Goal: Information Seeking & Learning: Learn about a topic

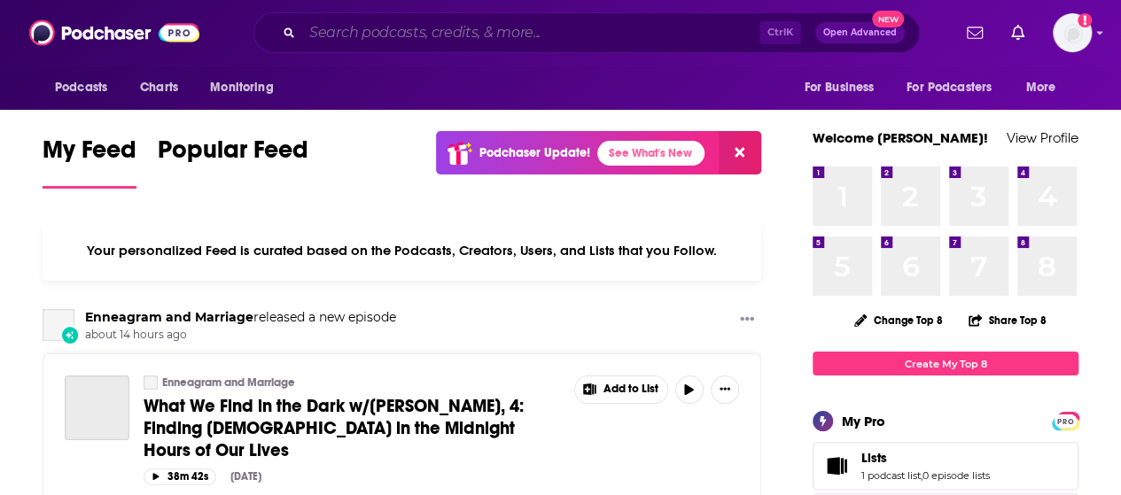
click at [688, 25] on input "Search podcasts, credits, & more..." at bounding box center [530, 33] width 457 height 28
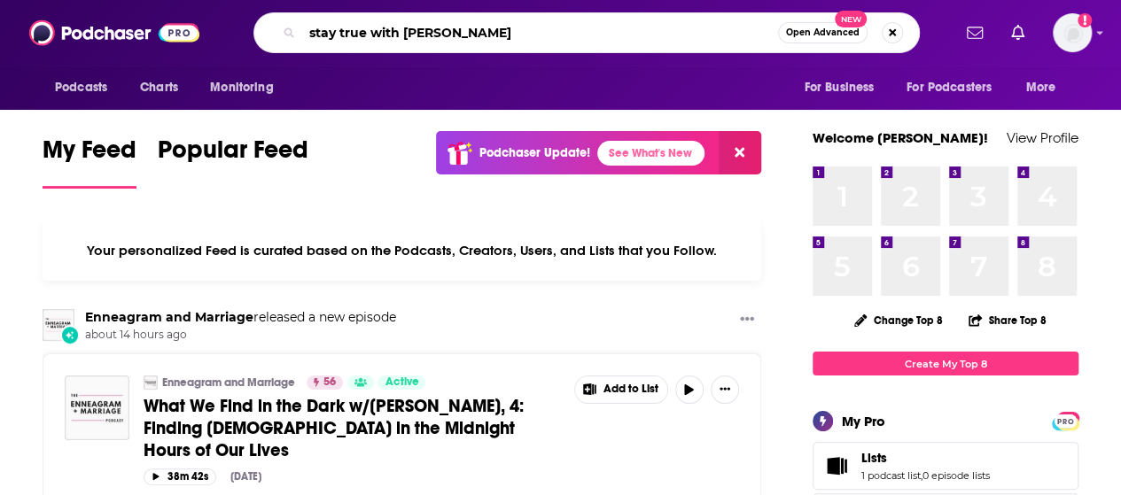
type input "stay true with [PERSON_NAME]"
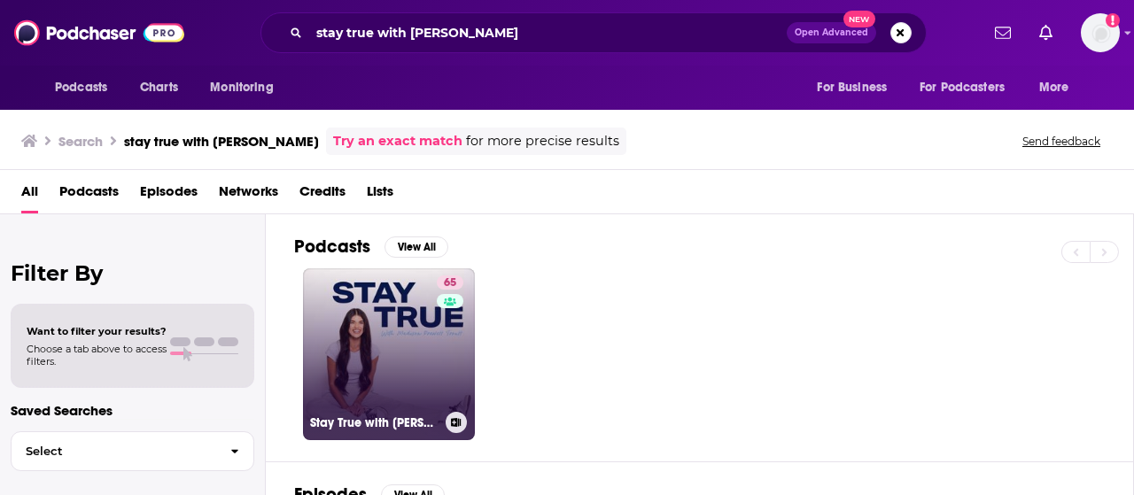
click at [379, 355] on link "65 Stay True with [PERSON_NAME] [PERSON_NAME]" at bounding box center [389, 355] width 172 height 172
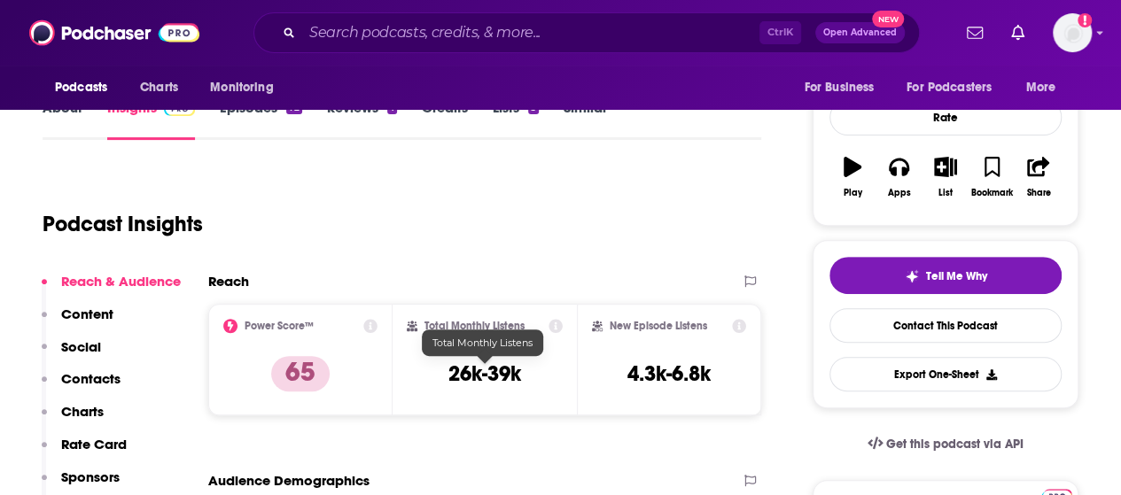
scroll to position [239, 0]
